Goal: Communication & Community: Answer question/provide support

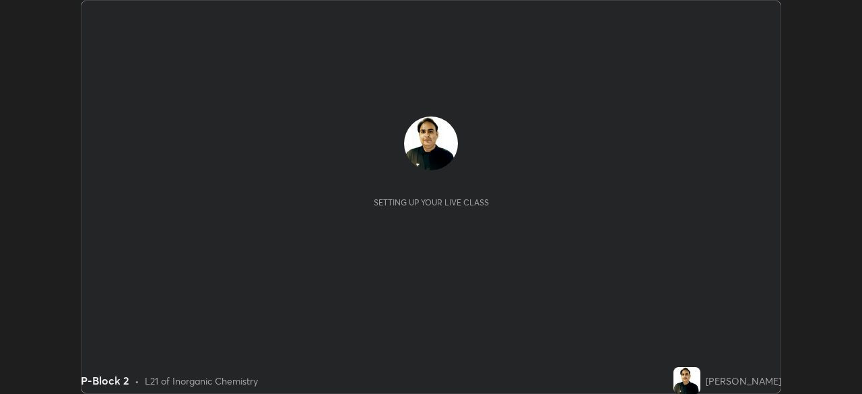
scroll to position [394, 861]
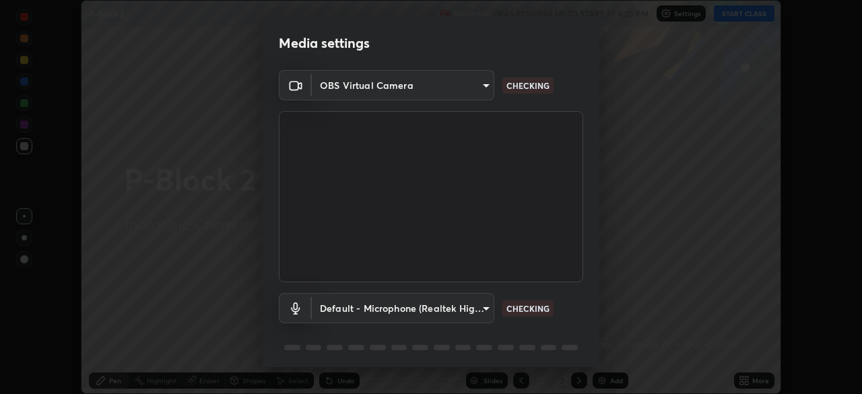
type input "09ecc5bada4ee907965ea0e478a95d4afed07b1251666ab8371fdf80b7aa1882"
click at [479, 310] on body "Erase all P-Block 2 Recording WAS SCHEDULED TO START AT 4:20 PM Settings START …" at bounding box center [431, 197] width 862 height 394
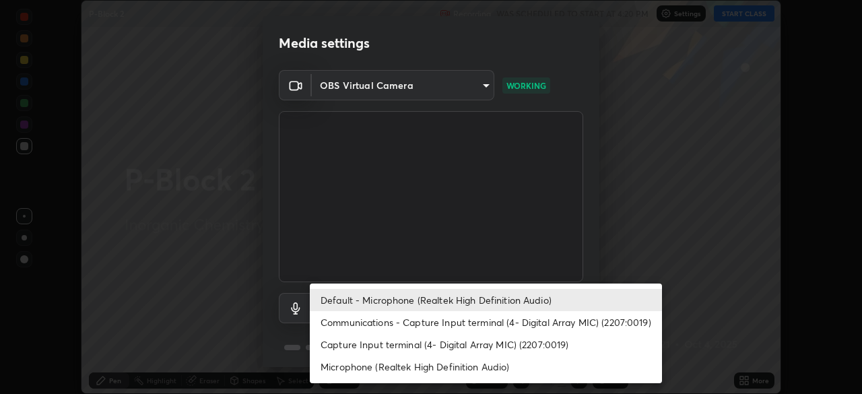
click at [546, 349] on li "Capture Input terminal (4- Digital Array MIC) (2207:0019)" at bounding box center [486, 344] width 352 height 22
type input "6dc8f349b3c20fc6bddc10fb1d8d879379ffd6c36522047ec6fbbe05f04cf55d"
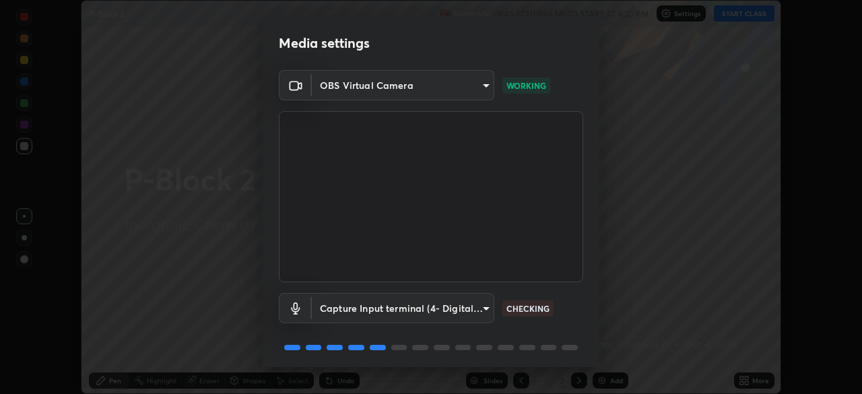
scroll to position [48, 0]
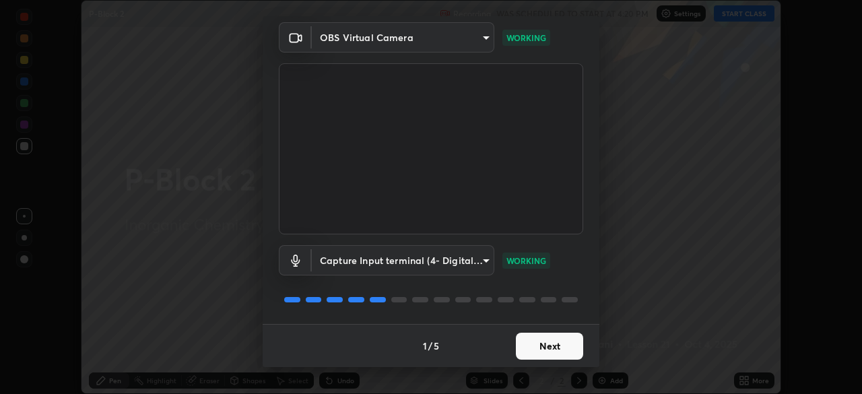
click at [567, 347] on button "Next" at bounding box center [549, 346] width 67 height 27
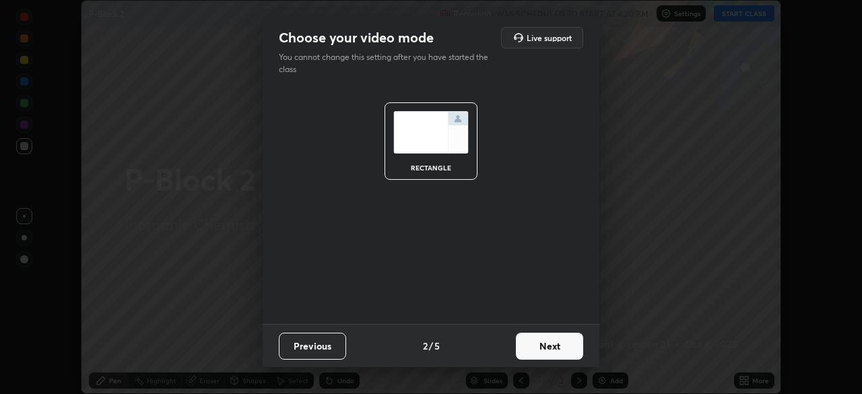
scroll to position [0, 0]
click at [570, 344] on button "Next" at bounding box center [549, 346] width 67 height 27
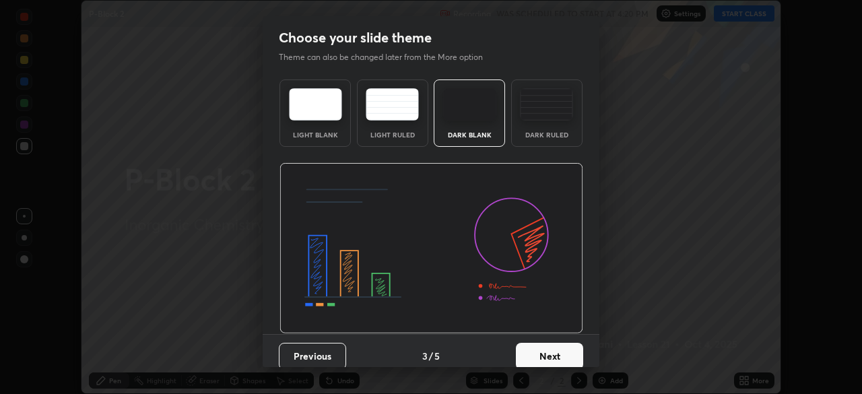
click at [570, 351] on button "Next" at bounding box center [549, 356] width 67 height 27
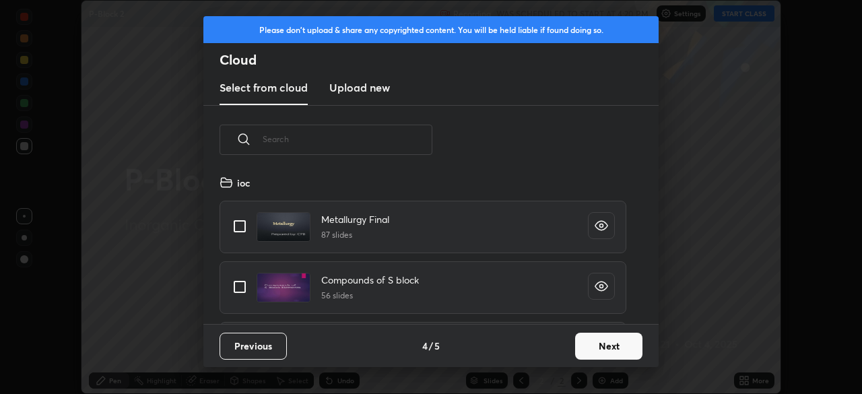
click at [601, 352] on button "Next" at bounding box center [608, 346] width 67 height 27
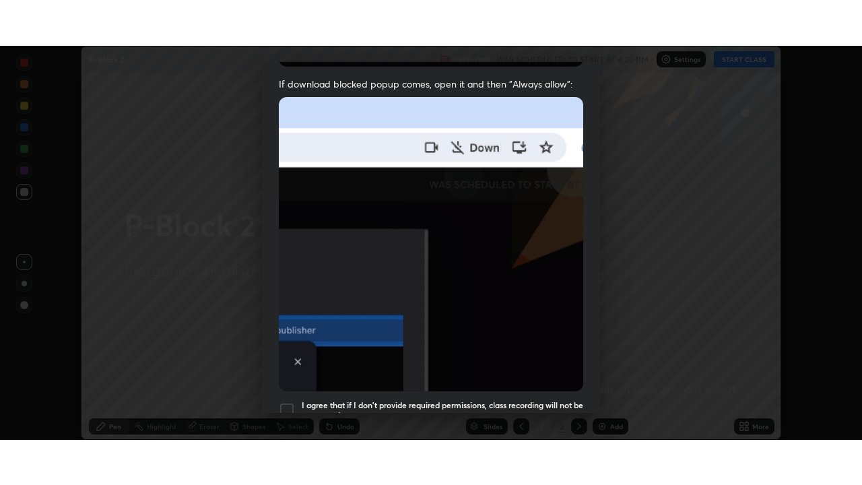
scroll to position [322, 0]
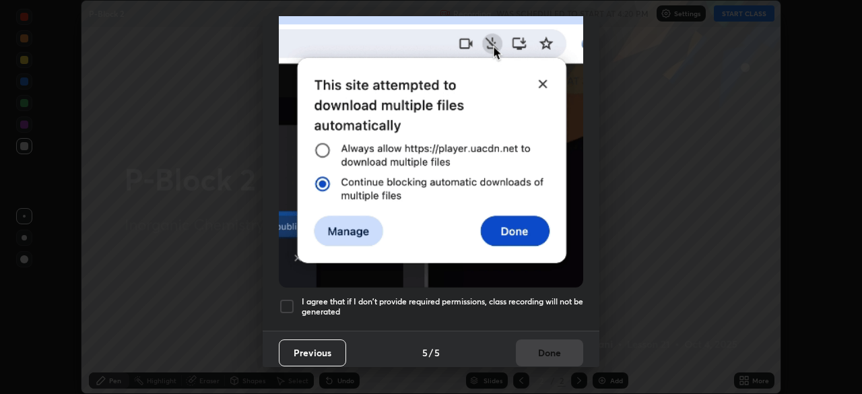
click at [293, 302] on div at bounding box center [287, 306] width 16 height 16
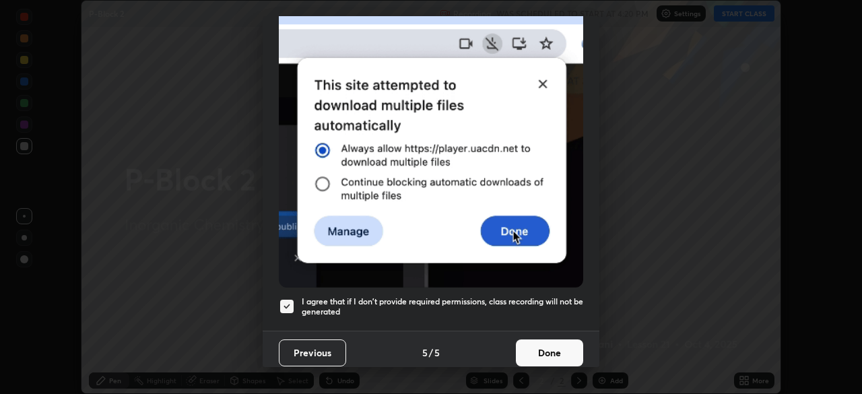
click at [559, 341] on button "Done" at bounding box center [549, 352] width 67 height 27
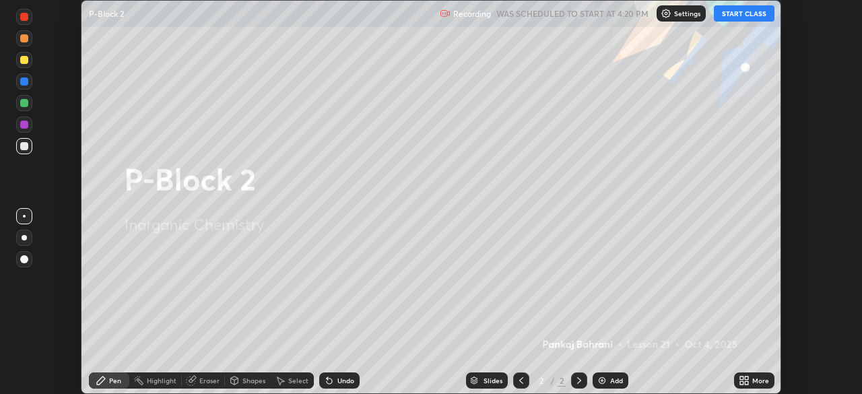
click at [741, 378] on icon at bounding box center [741, 377] width 3 height 3
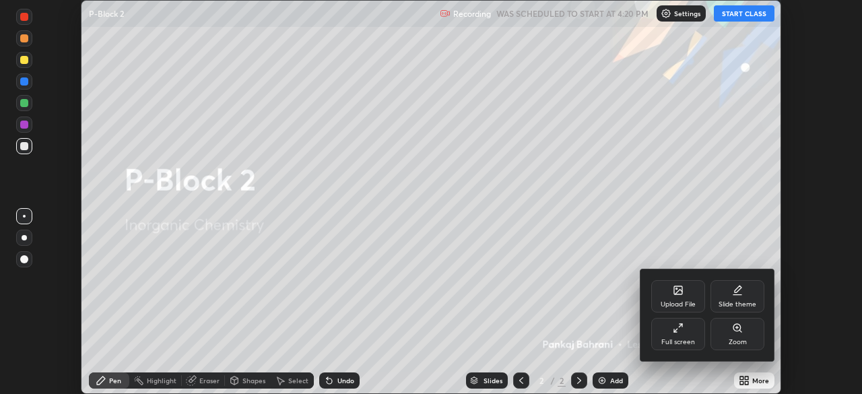
click at [680, 325] on icon at bounding box center [680, 325] width 3 height 3
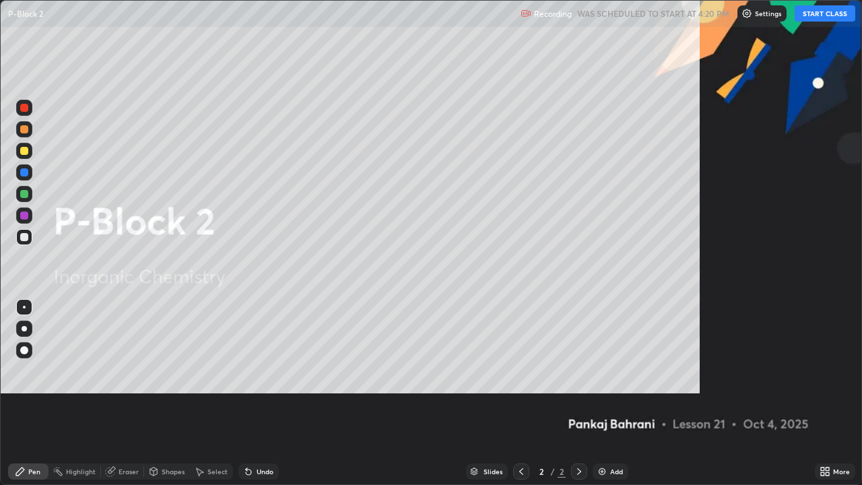
scroll to position [485, 862]
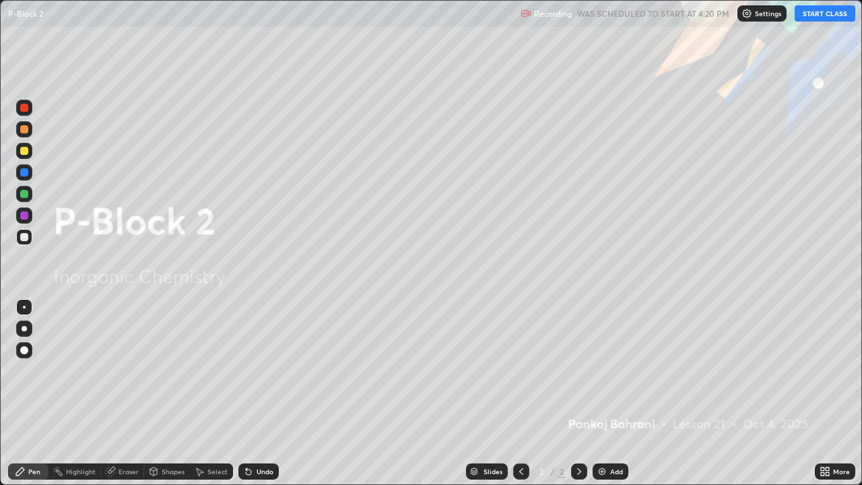
click at [834, 13] on button "START CLASS" at bounding box center [824, 13] width 61 height 16
click at [605, 393] on img at bounding box center [601, 471] width 11 height 11
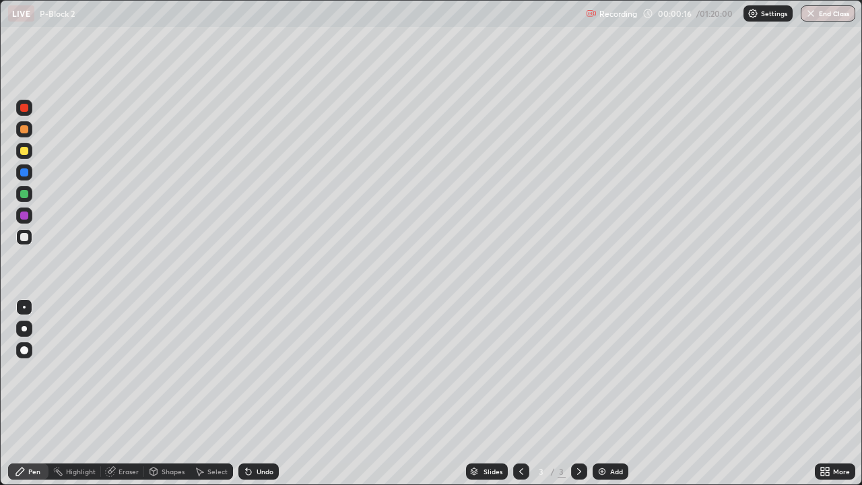
click at [177, 393] on div "Shapes" at bounding box center [173, 471] width 23 height 7
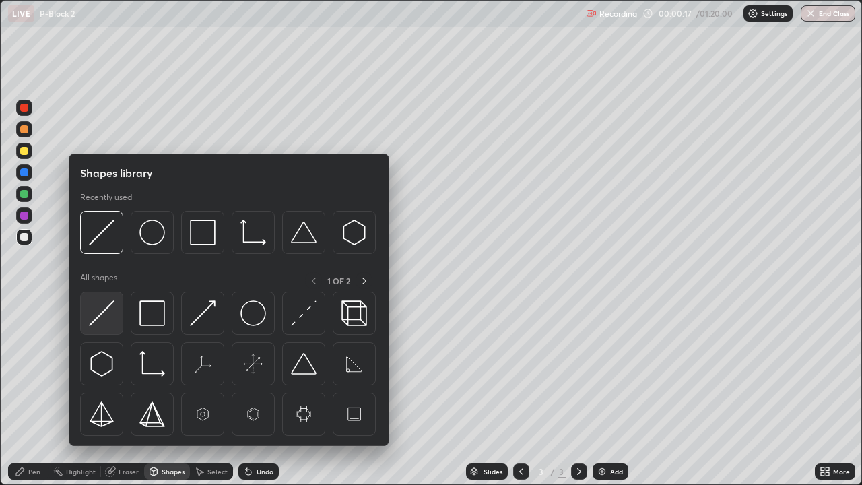
click at [112, 315] on img at bounding box center [102, 313] width 26 height 26
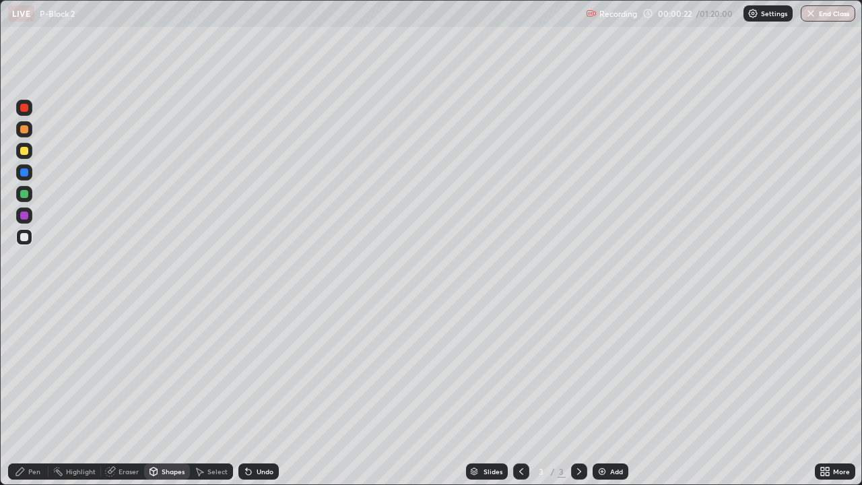
click at [267, 393] on div "Undo" at bounding box center [258, 471] width 40 height 16
click at [40, 393] on div "Pen" at bounding box center [28, 471] width 40 height 16
click at [29, 150] on div at bounding box center [24, 151] width 16 height 16
click at [521, 393] on icon at bounding box center [521, 471] width 11 height 11
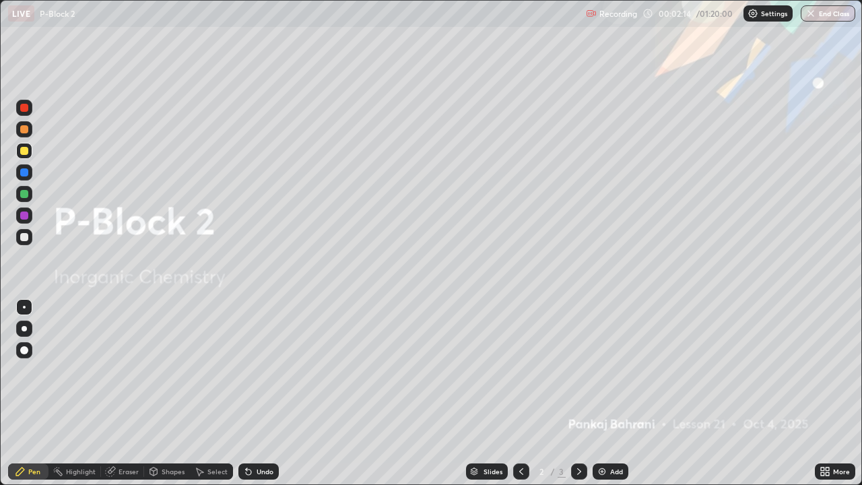
click at [610, 393] on div "Add" at bounding box center [616, 471] width 13 height 7
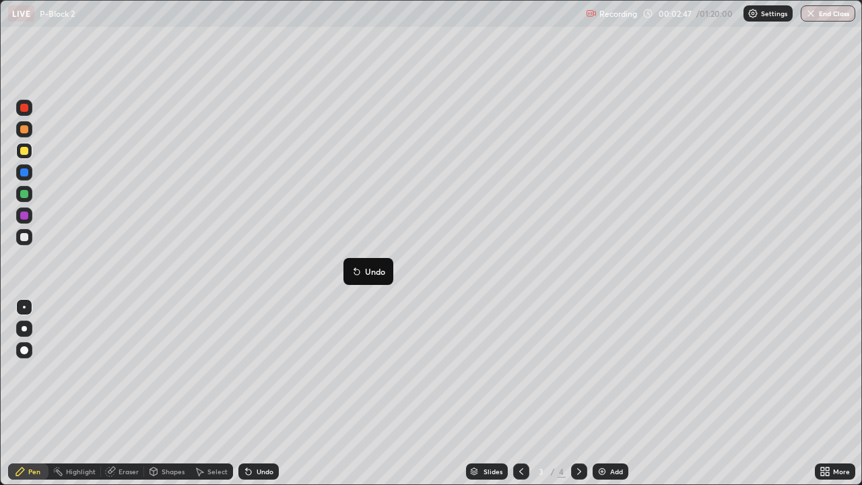
click at [581, 393] on div at bounding box center [579, 471] width 16 height 16
click at [29, 244] on div at bounding box center [24, 237] width 16 height 22
click at [24, 151] on div at bounding box center [24, 151] width 8 height 8
click at [31, 131] on div at bounding box center [24, 129] width 16 height 16
click at [25, 237] on div at bounding box center [24, 237] width 8 height 8
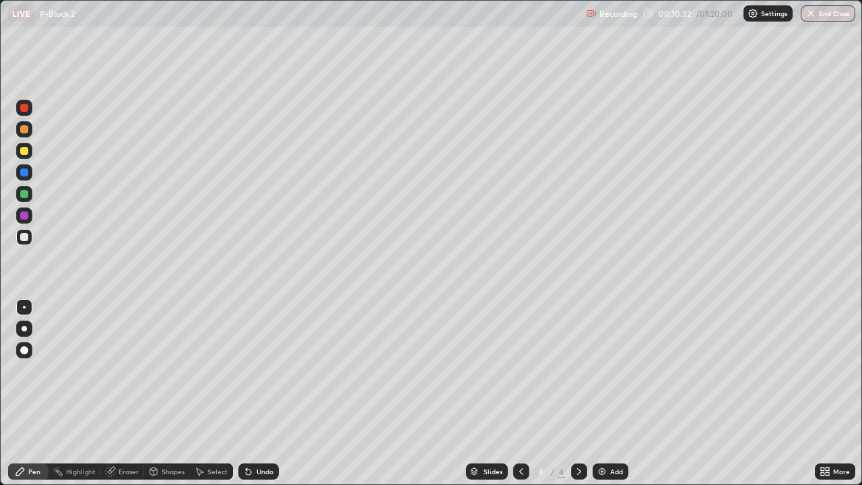
click at [262, 393] on div "Undo" at bounding box center [265, 471] width 17 height 7
click at [27, 152] on div at bounding box center [24, 151] width 8 height 8
click at [25, 237] on div at bounding box center [24, 237] width 8 height 8
click at [622, 393] on div "Add" at bounding box center [610, 471] width 36 height 16
click at [31, 154] on div at bounding box center [24, 151] width 16 height 16
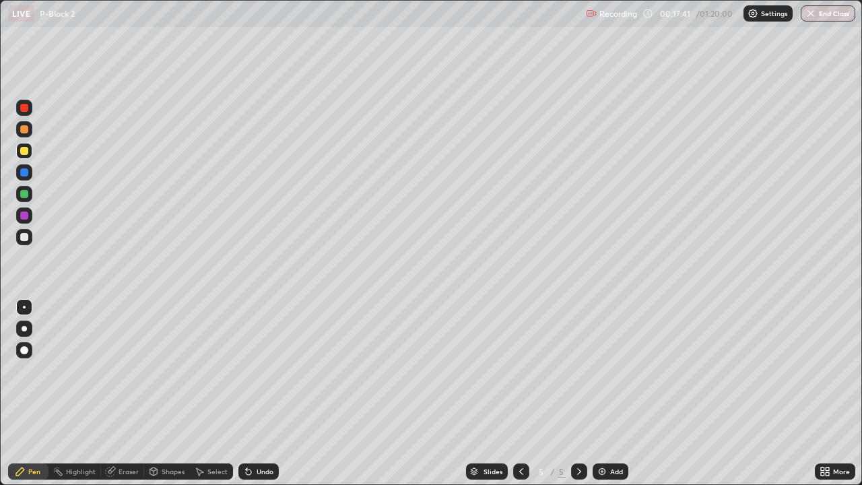
click at [30, 236] on div at bounding box center [24, 237] width 16 height 16
click at [520, 393] on icon at bounding box center [521, 471] width 11 height 11
click at [611, 393] on div "Add" at bounding box center [616, 471] width 13 height 7
click at [29, 151] on div at bounding box center [24, 151] width 16 height 16
click at [578, 393] on icon at bounding box center [579, 471] width 11 height 11
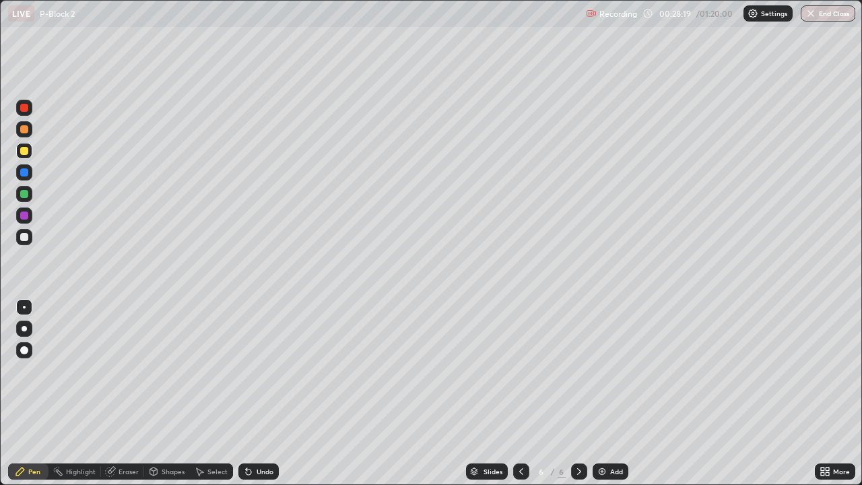
click at [571, 393] on div at bounding box center [579, 471] width 16 height 16
click at [578, 393] on icon at bounding box center [579, 471] width 11 height 11
click at [520, 393] on icon at bounding box center [521, 471] width 11 height 11
click at [29, 238] on div at bounding box center [24, 237] width 16 height 16
click at [28, 151] on div at bounding box center [24, 151] width 8 height 8
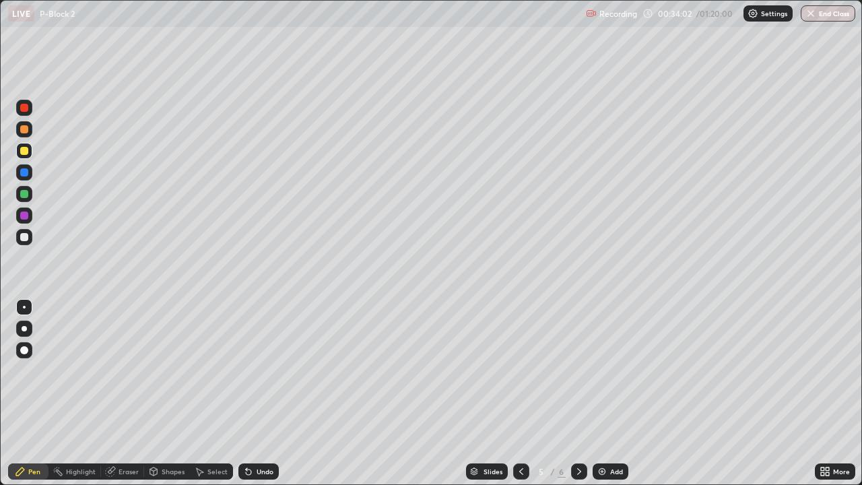
click at [613, 393] on div "Add" at bounding box center [616, 471] width 13 height 7
click at [25, 243] on div at bounding box center [24, 237] width 16 height 16
click at [22, 151] on div at bounding box center [24, 151] width 8 height 8
click at [25, 108] on div at bounding box center [24, 108] width 8 height 8
click at [610, 393] on div "Add" at bounding box center [616, 471] width 13 height 7
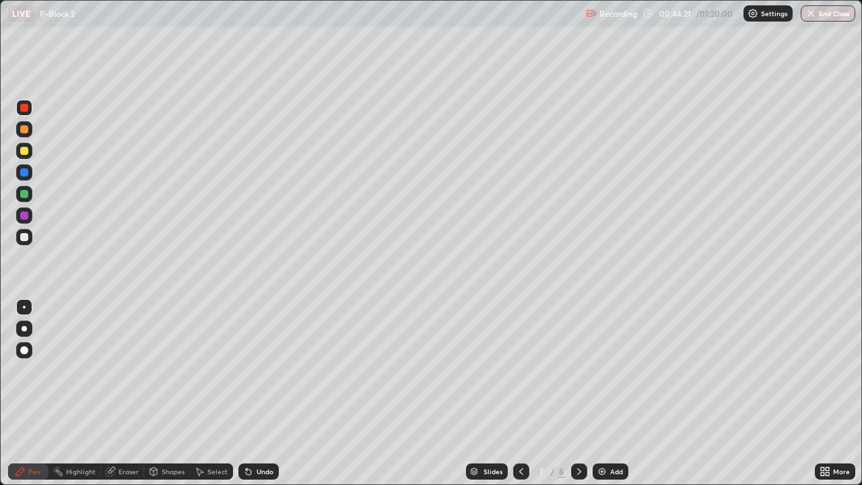
click at [516, 393] on icon at bounding box center [521, 471] width 11 height 11
click at [603, 393] on img at bounding box center [601, 471] width 11 height 11
click at [520, 393] on icon at bounding box center [521, 471] width 11 height 11
click at [515, 393] on div at bounding box center [521, 471] width 16 height 27
click at [166, 393] on div "Shapes" at bounding box center [173, 471] width 23 height 7
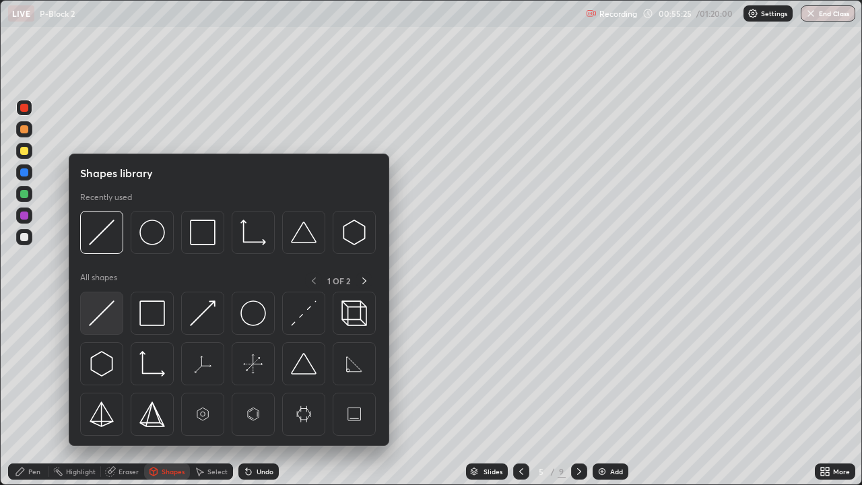
click at [112, 322] on img at bounding box center [102, 313] width 26 height 26
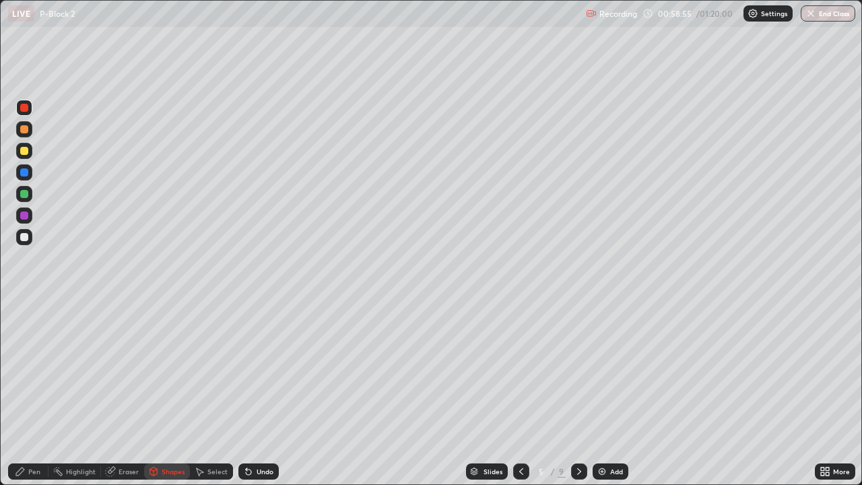
click at [580, 393] on icon at bounding box center [579, 471] width 11 height 11
click at [607, 393] on div "Add" at bounding box center [610, 471] width 36 height 16
click at [30, 240] on div at bounding box center [24, 237] width 16 height 16
click at [257, 393] on div "Undo" at bounding box center [265, 471] width 17 height 7
click at [246, 393] on div "Undo" at bounding box center [258, 471] width 40 height 16
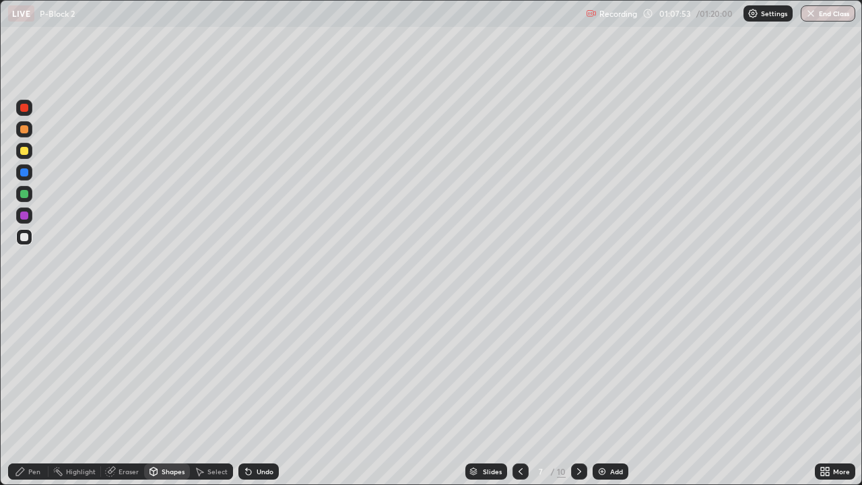
click at [42, 393] on div "Pen" at bounding box center [28, 471] width 40 height 16
click at [40, 393] on div "Pen" at bounding box center [28, 471] width 40 height 16
click at [166, 393] on div "Shapes" at bounding box center [173, 471] width 23 height 7
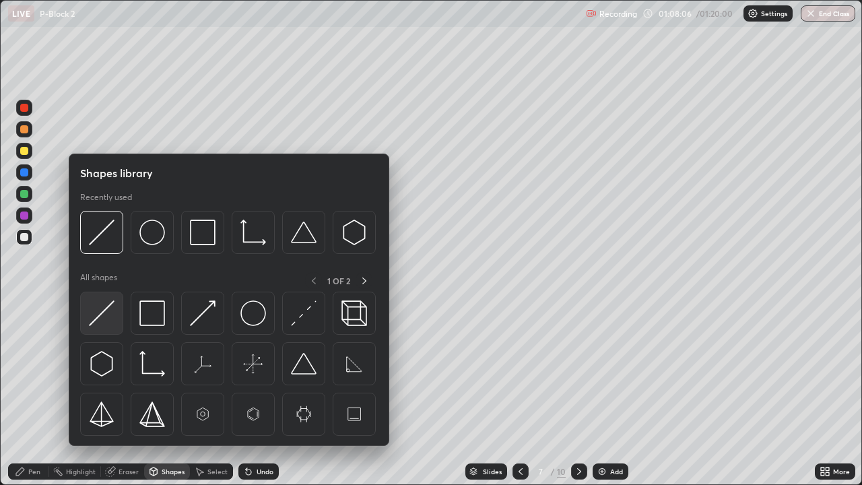
click at [108, 310] on img at bounding box center [102, 313] width 26 height 26
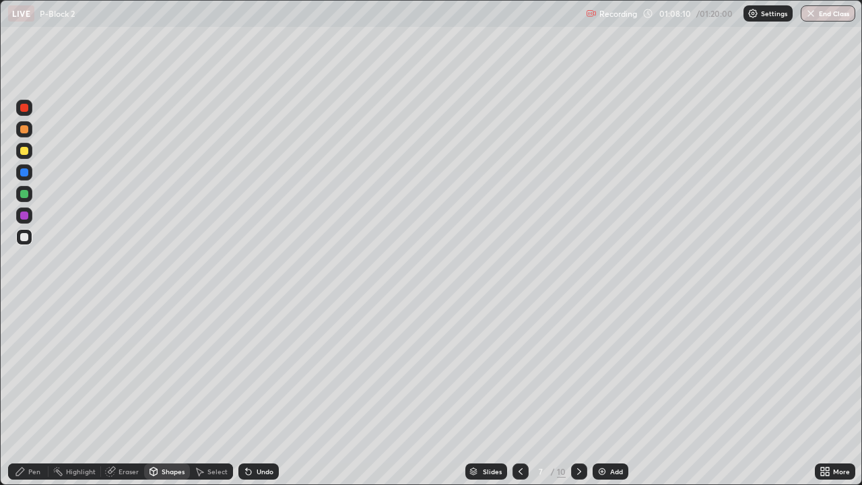
click at [38, 393] on div "Pen" at bounding box center [28, 471] width 40 height 16
click at [256, 393] on div "Undo" at bounding box center [258, 471] width 40 height 16
click at [29, 108] on div at bounding box center [24, 108] width 16 height 16
click at [259, 393] on div "Undo" at bounding box center [265, 471] width 17 height 7
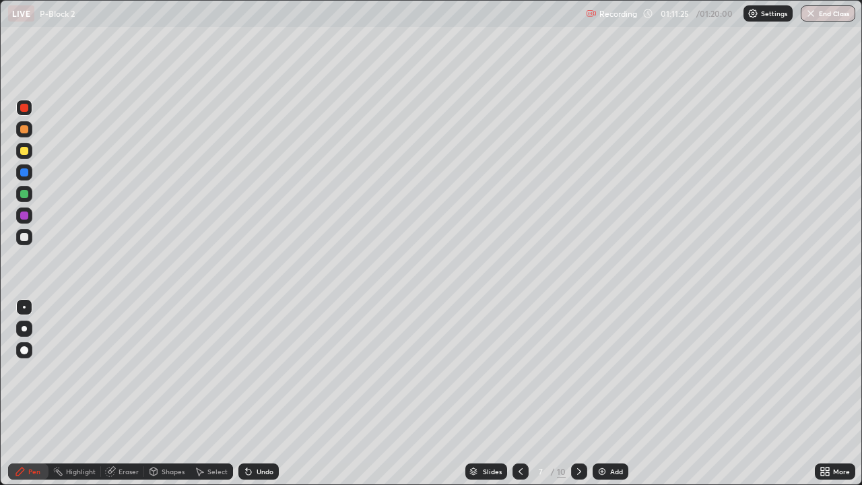
click at [26, 236] on div at bounding box center [24, 237] width 8 height 8
click at [26, 199] on div at bounding box center [24, 194] width 16 height 16
click at [259, 393] on div "Undo" at bounding box center [265, 471] width 17 height 7
click at [616, 393] on div "Add" at bounding box center [610, 471] width 36 height 16
click at [520, 393] on icon at bounding box center [521, 471] width 11 height 11
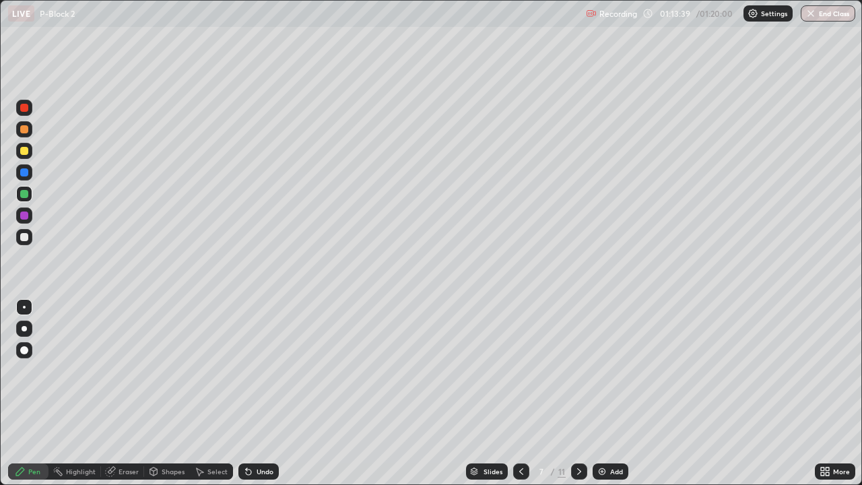
click at [261, 393] on div "Undo" at bounding box center [265, 471] width 17 height 7
click at [259, 393] on div "Undo" at bounding box center [258, 471] width 40 height 16
